Goal: Task Accomplishment & Management: Use online tool/utility

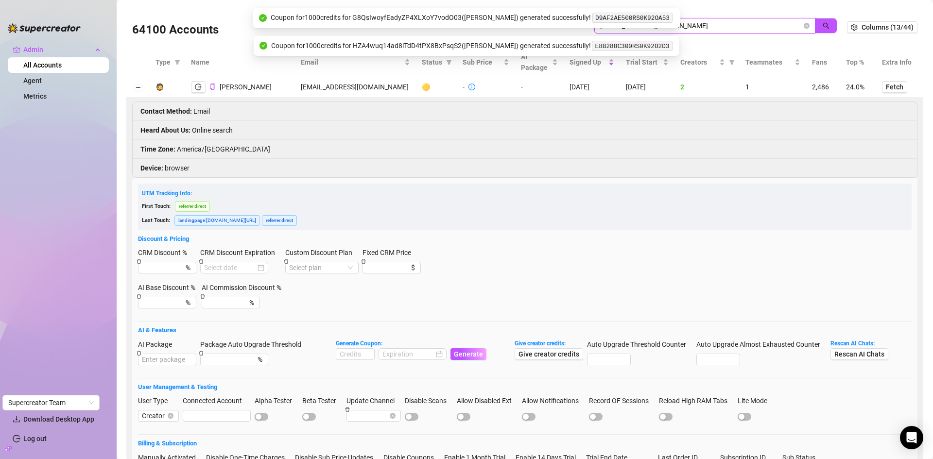
drag, startPoint x: 737, startPoint y: 23, endPoint x: 559, endPoint y: 31, distance: 178.4
click at [559, 31] on div "64100 Accounts alienangelx420@gmail.com" at bounding box center [489, 27] width 714 height 33
paste input "caciaxeileen"
click at [822, 25] on icon "search" at bounding box center [825, 25] width 7 height 7
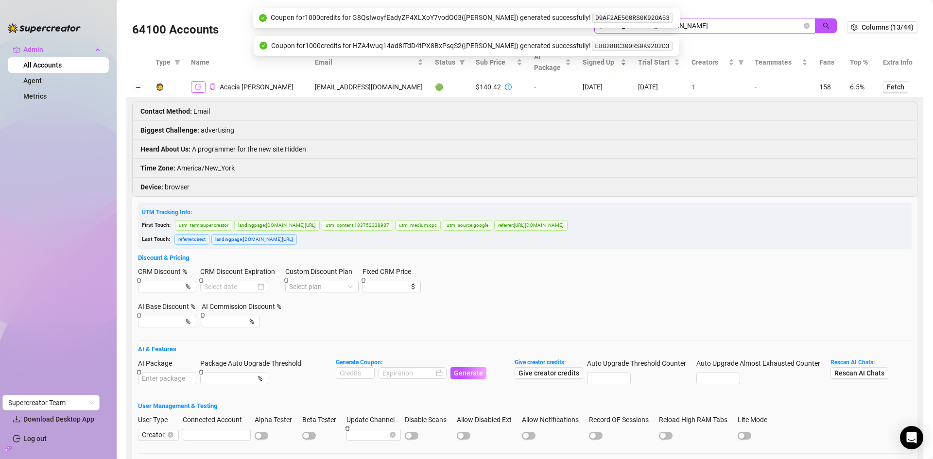
type input "acaciaxeileen@gmail.com"
click at [199, 89] on icon "logout" at bounding box center [198, 87] width 7 height 7
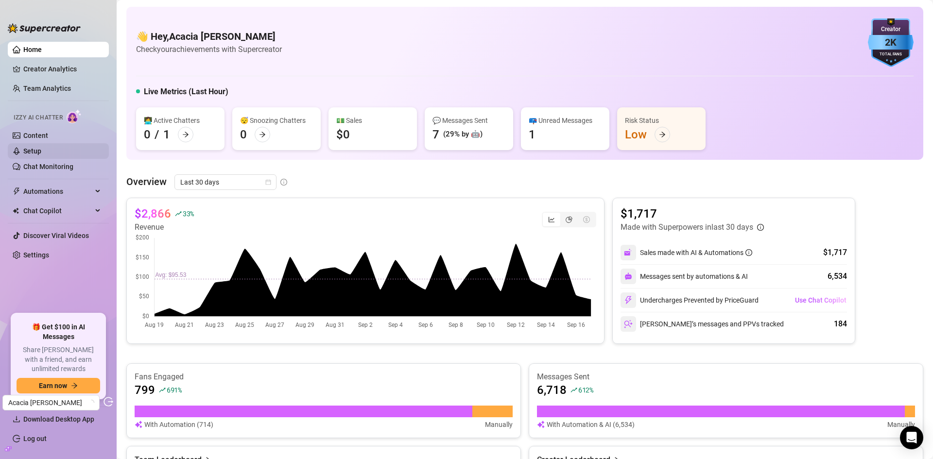
click at [39, 147] on link "Setup" at bounding box center [32, 151] width 18 height 8
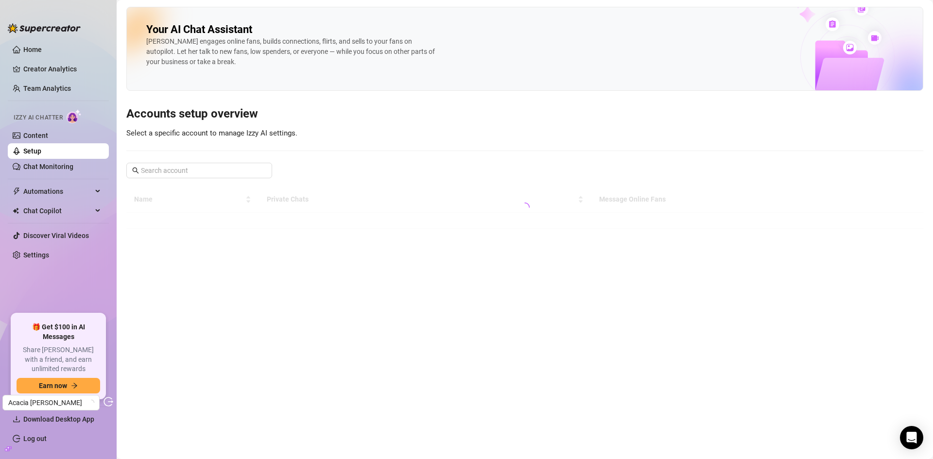
click at [44, 136] on link "Content" at bounding box center [35, 136] width 25 height 8
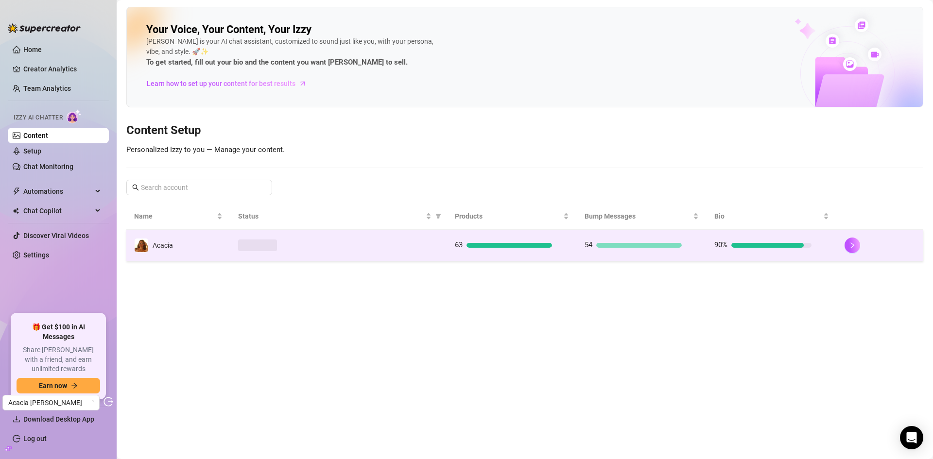
click at [343, 235] on td at bounding box center [338, 246] width 217 height 32
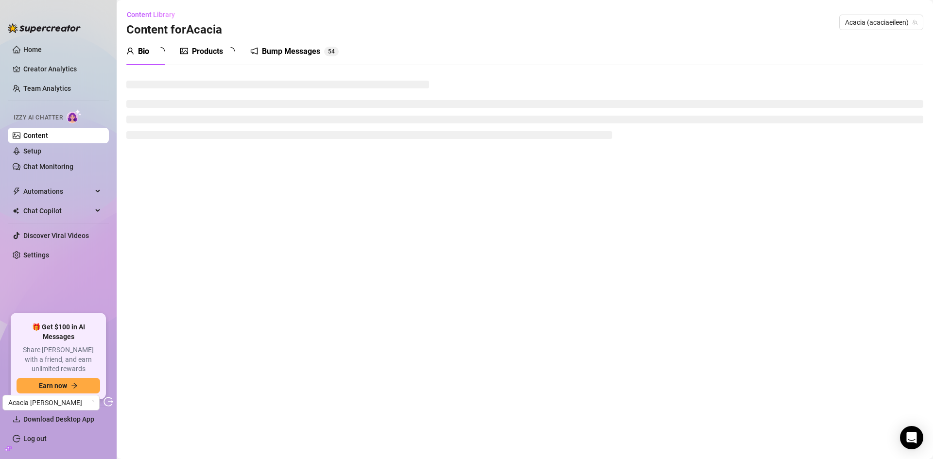
click at [296, 59] on div "Bump Messages 5 4" at bounding box center [294, 51] width 88 height 27
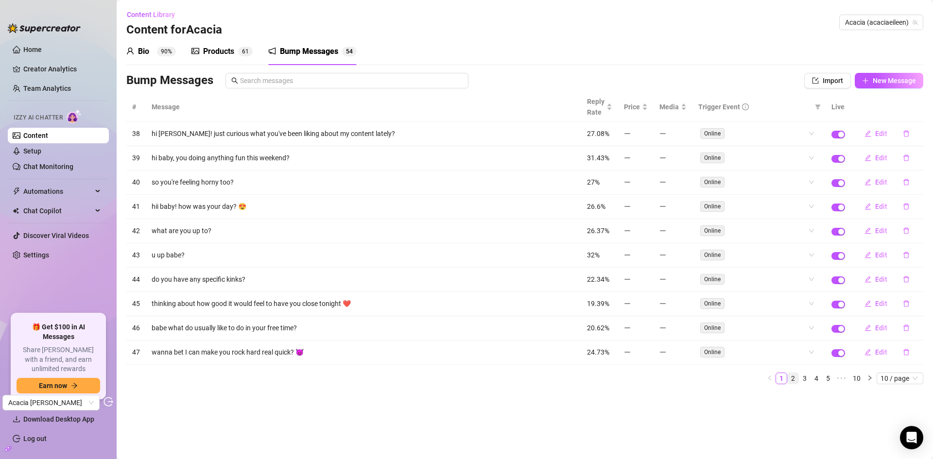
click at [795, 378] on link "2" at bounding box center [792, 378] width 11 height 11
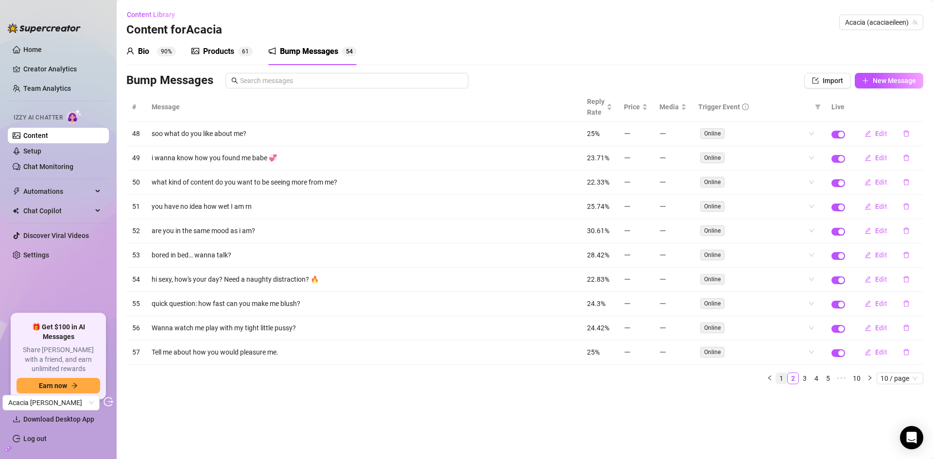
click at [781, 378] on link "1" at bounding box center [781, 378] width 11 height 11
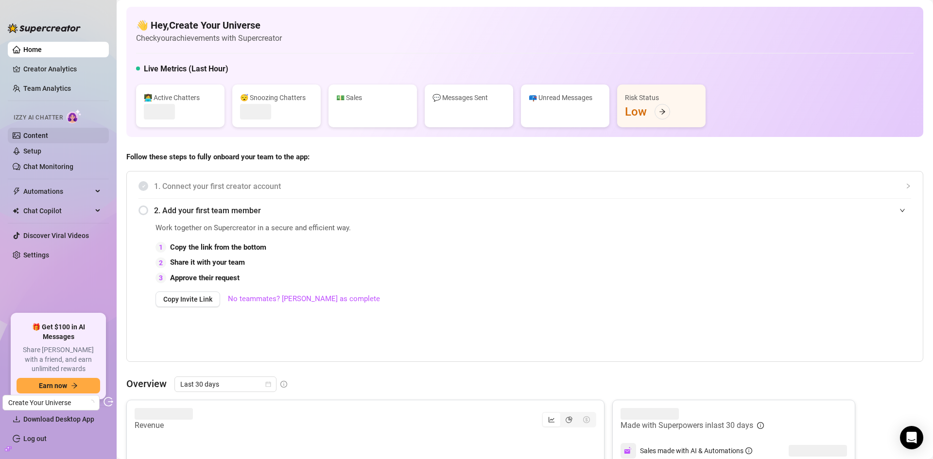
click at [46, 139] on link "Content" at bounding box center [35, 136] width 25 height 8
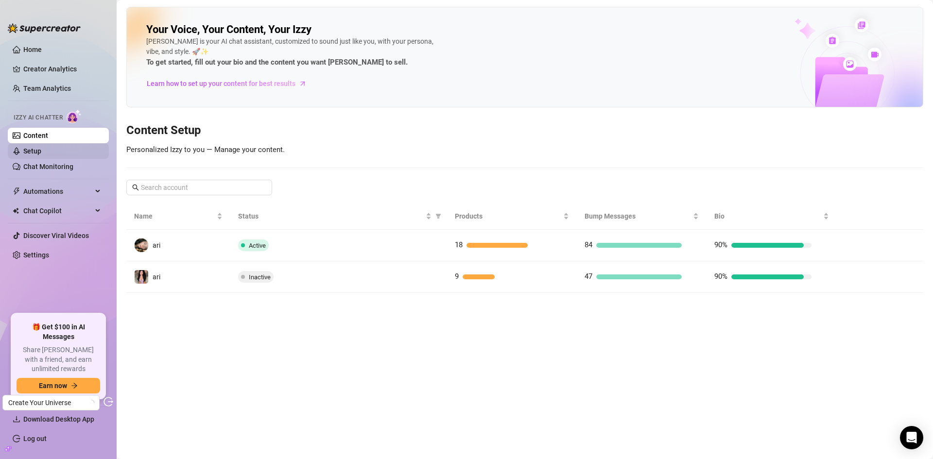
click at [41, 155] on link "Setup" at bounding box center [32, 151] width 18 height 8
